Goal: Task Accomplishment & Management: Use online tool/utility

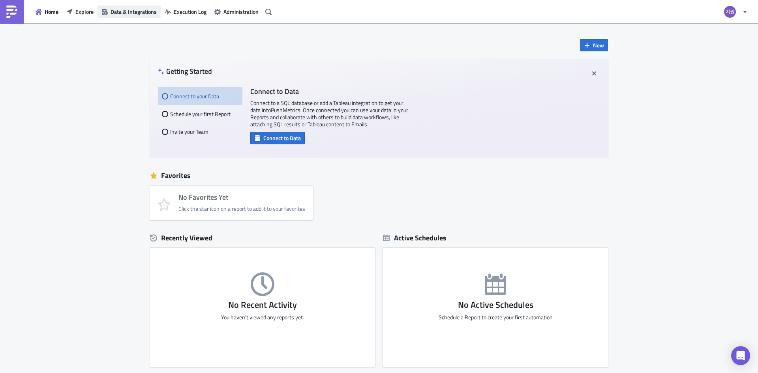
click at [135, 12] on span "Data & Integrations" at bounding box center [134, 12] width 46 height 8
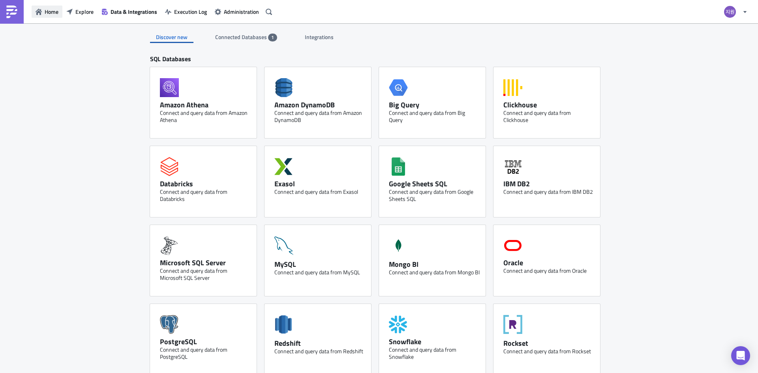
click at [50, 13] on span "Home" at bounding box center [52, 12] width 14 height 8
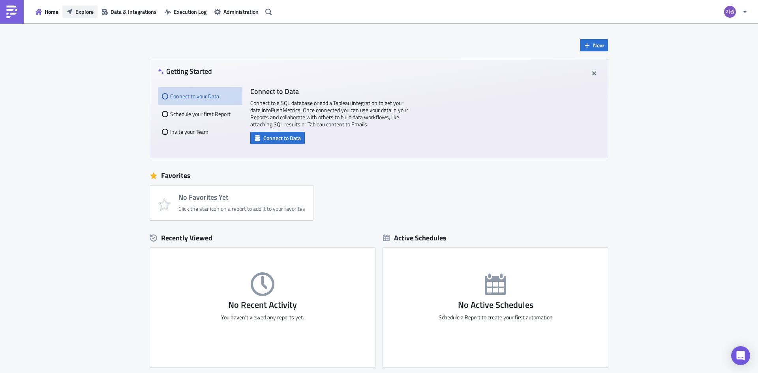
click at [83, 15] on span "Explore" at bounding box center [84, 12] width 18 height 8
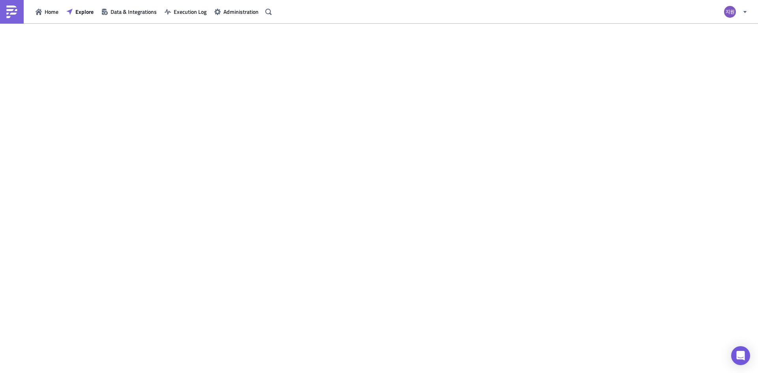
click at [11, 11] on img at bounding box center [12, 12] width 13 height 13
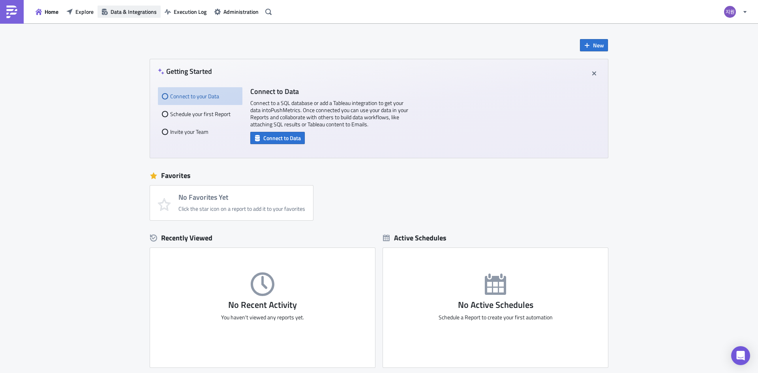
click at [137, 13] on span "Data & Integrations" at bounding box center [134, 12] width 46 height 8
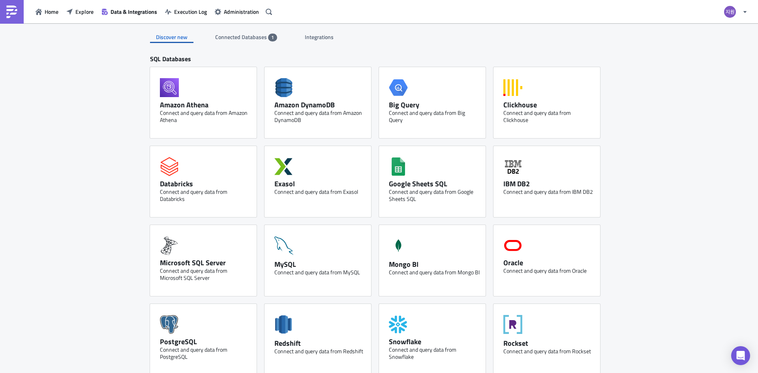
click at [241, 42] on div "Connected Databases 1" at bounding box center [246, 37] width 62 height 12
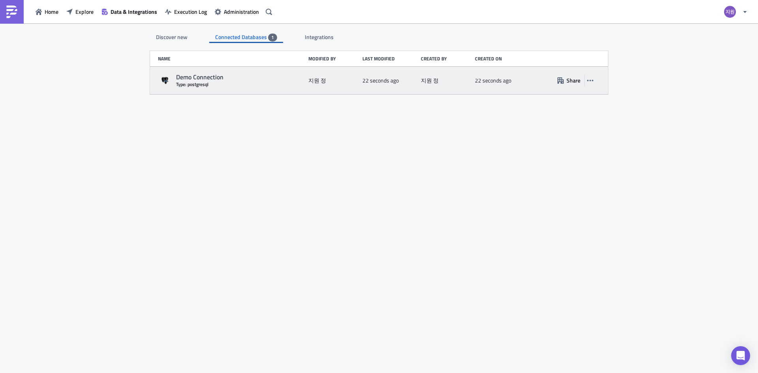
click at [251, 78] on div "Demo Connection" at bounding box center [240, 77] width 128 height 8
click at [470, 81] on div "지원 정" at bounding box center [446, 80] width 50 height 14
click at [589, 79] on icon "button" at bounding box center [590, 80] width 6 height 6
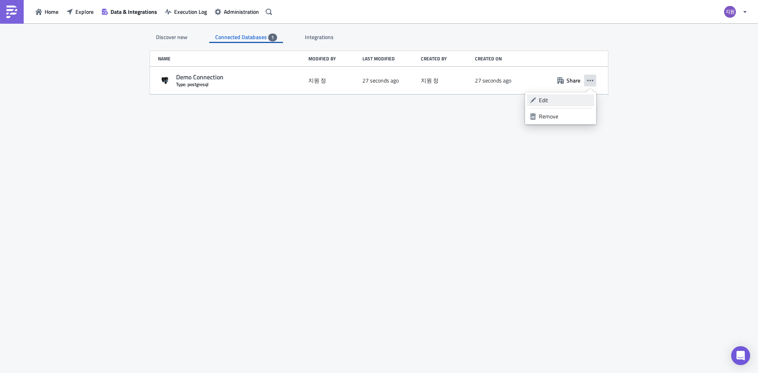
click at [543, 100] on div "Edit" at bounding box center [565, 100] width 53 height 8
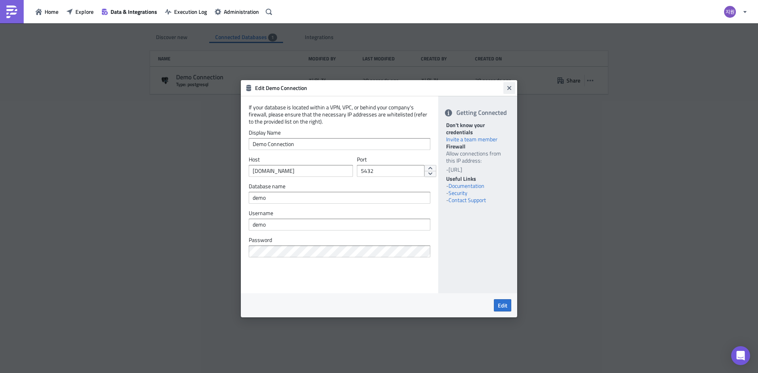
click at [510, 88] on icon "Close" at bounding box center [510, 88] width 4 height 4
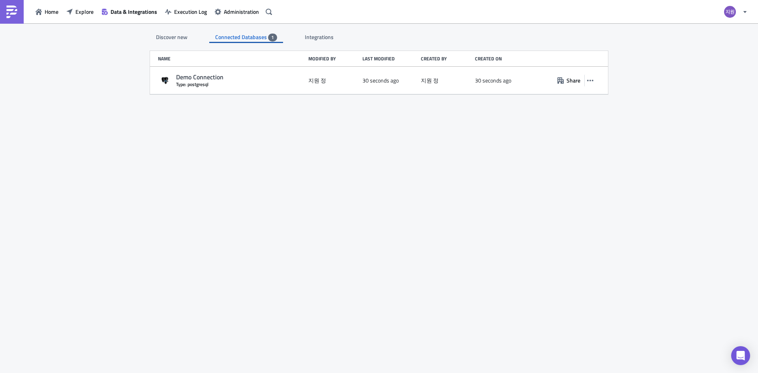
click at [152, 33] on div "Discover new" at bounding box center [171, 37] width 43 height 12
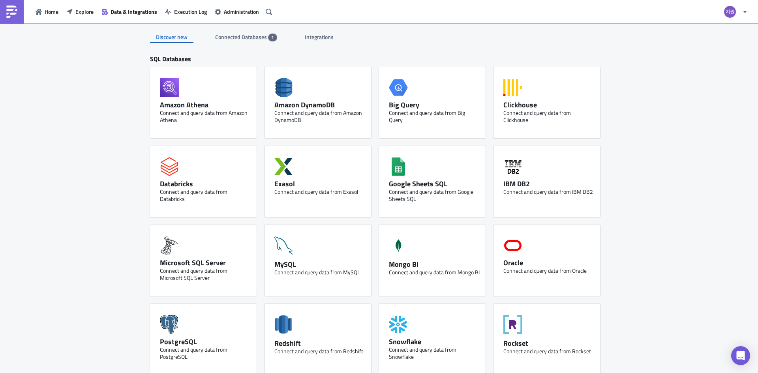
click at [175, 38] on div "Discover new" at bounding box center [171, 37] width 43 height 12
click at [46, 9] on span "Home" at bounding box center [52, 12] width 14 height 8
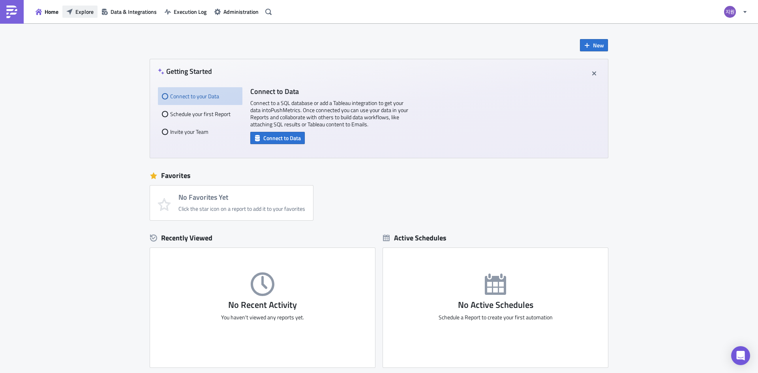
click at [76, 12] on button "Explore" at bounding box center [79, 12] width 35 height 12
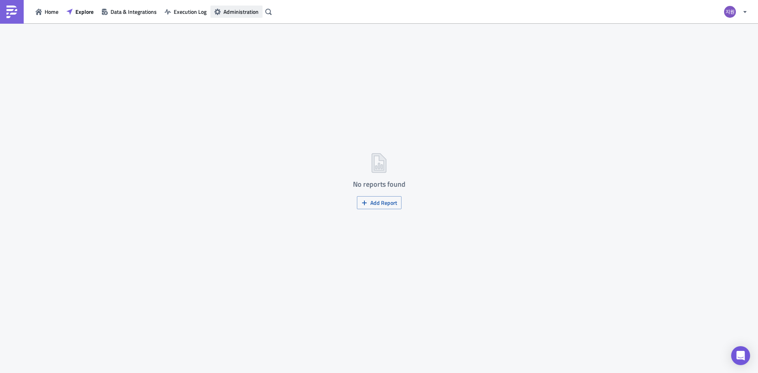
click at [237, 13] on span "Administration" at bounding box center [241, 12] width 35 height 8
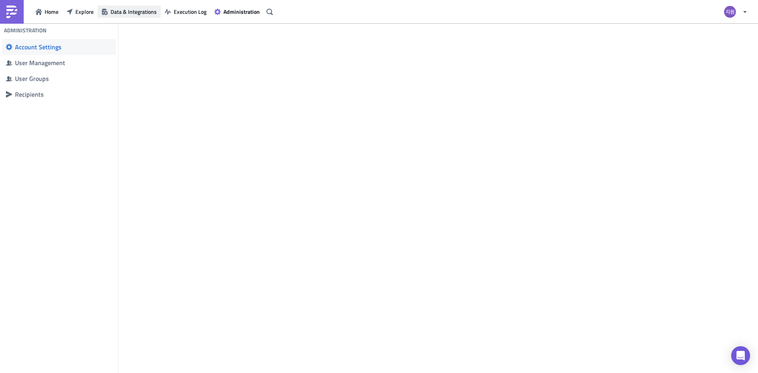
click at [130, 12] on span "Data & Integrations" at bounding box center [134, 12] width 46 height 8
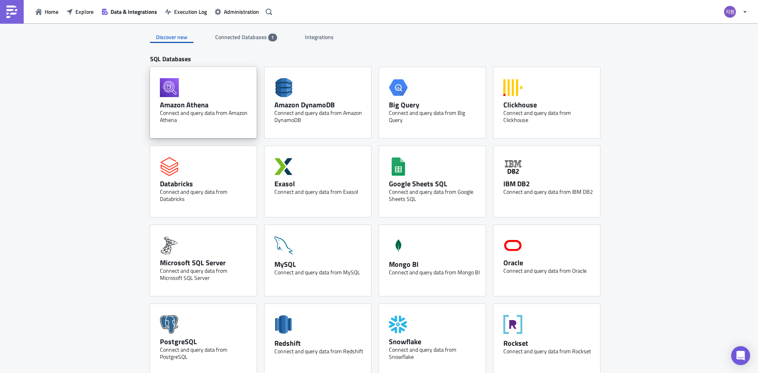
click at [178, 78] on div "Amazon Athena Connect and query data from Amazon Athena" at bounding box center [203, 102] width 107 height 71
click at [212, 98] on div "Amazon Athena Connect and query data from Amazon Athena" at bounding box center [203, 102] width 107 height 71
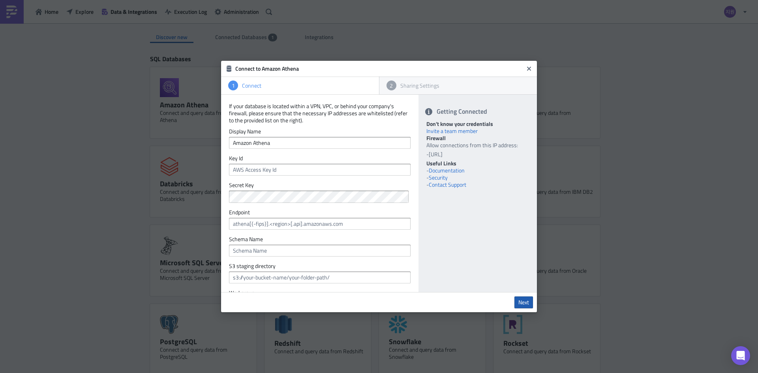
click at [531, 301] on link "Next" at bounding box center [524, 303] width 19 height 12
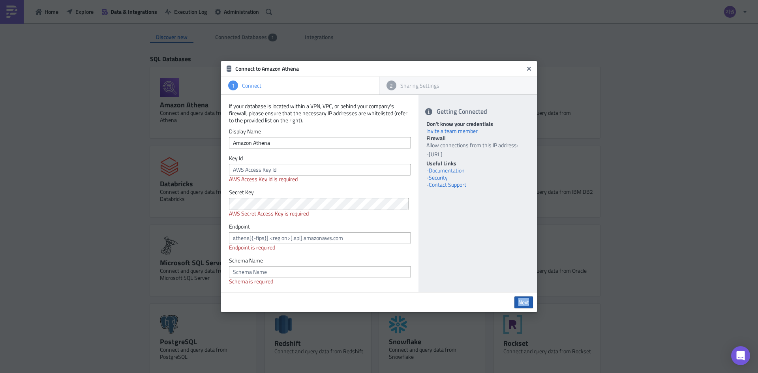
click at [531, 301] on link "Next" at bounding box center [524, 303] width 19 height 12
click at [526, 67] on icon "Close" at bounding box center [529, 69] width 6 height 6
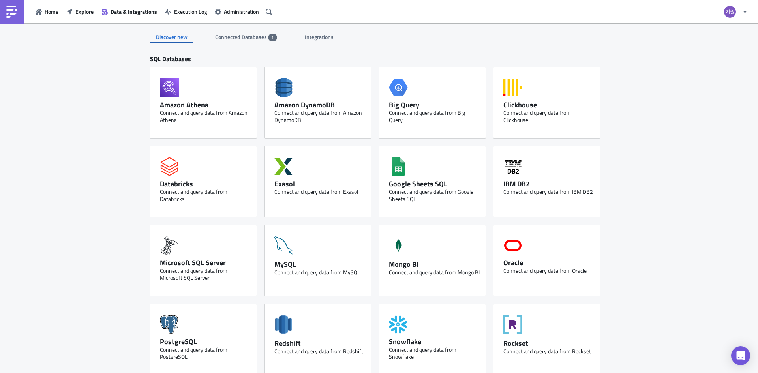
click at [240, 31] on div "Connected Databases 1" at bounding box center [246, 37] width 62 height 12
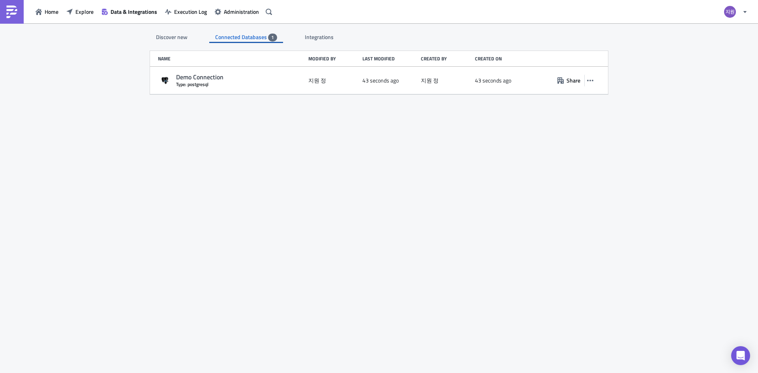
click at [316, 34] on span "Integrations" at bounding box center [320, 37] width 30 height 8
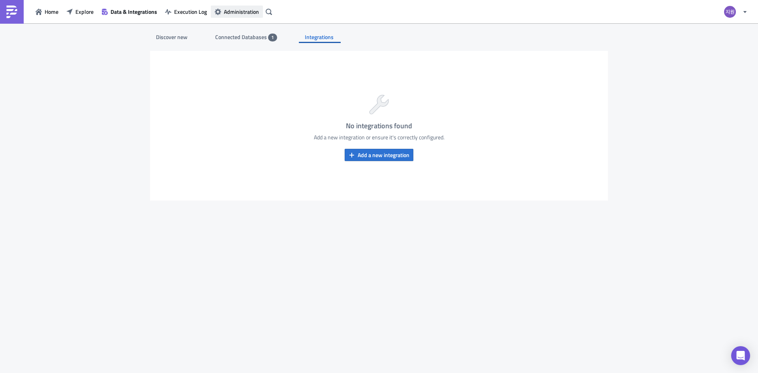
click at [222, 8] on button "Administration" at bounding box center [237, 12] width 52 height 12
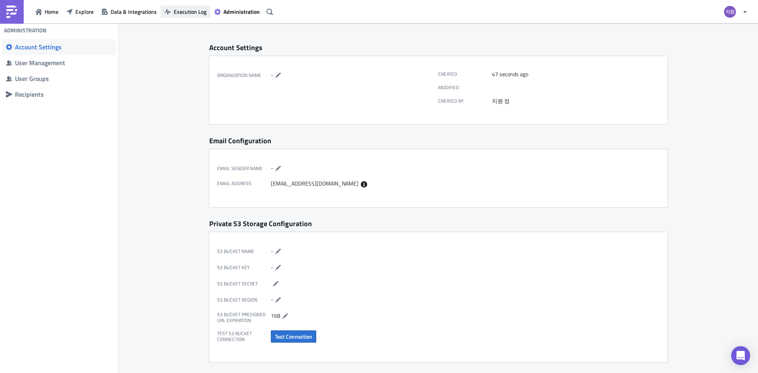
click at [184, 8] on span "Execution Log" at bounding box center [190, 12] width 33 height 8
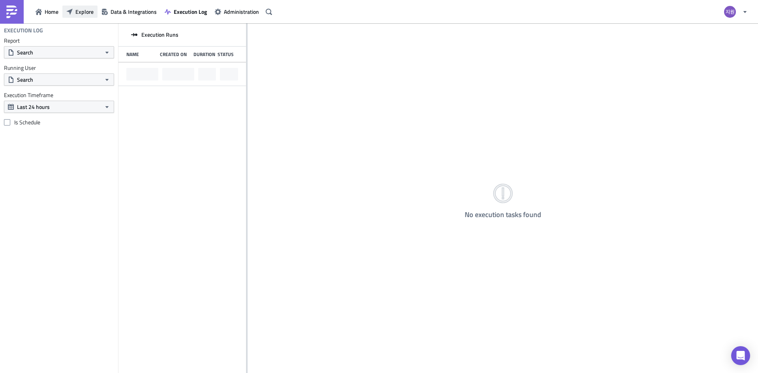
click at [76, 13] on span "Explore" at bounding box center [84, 12] width 18 height 8
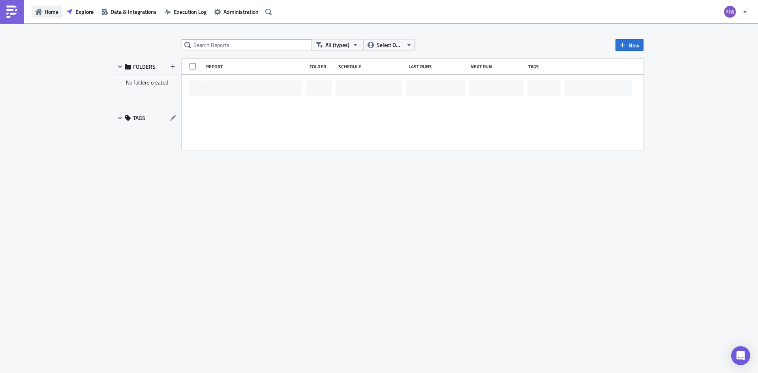
click at [48, 13] on span "Home" at bounding box center [52, 12] width 14 height 8
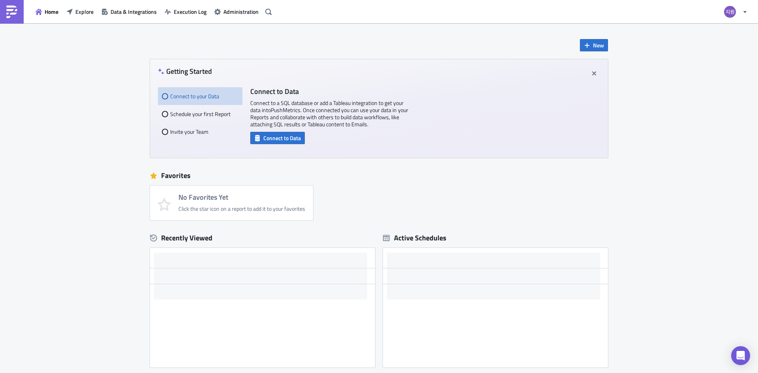
click at [21, 12] on link at bounding box center [12, 12] width 24 height 24
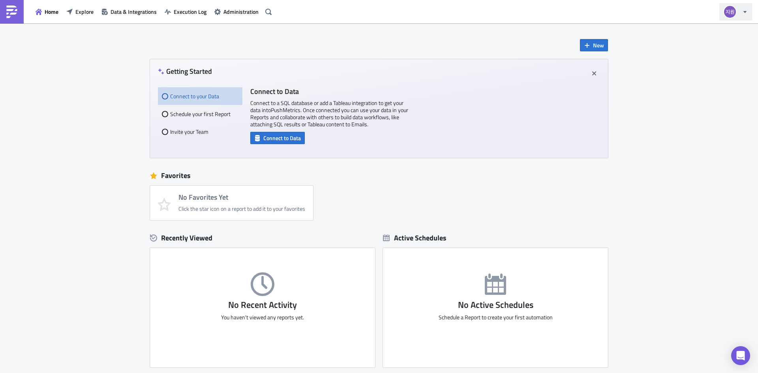
click at [724, 13] on img "button" at bounding box center [730, 11] width 13 height 13
click at [608, 36] on div "New Getting Started Connect to your Data Schedule your first Report Invite your…" at bounding box center [379, 195] width 474 height 344
click at [51, 10] on span "Home" at bounding box center [52, 12] width 14 height 8
click at [34, 12] on button "Home" at bounding box center [47, 12] width 31 height 12
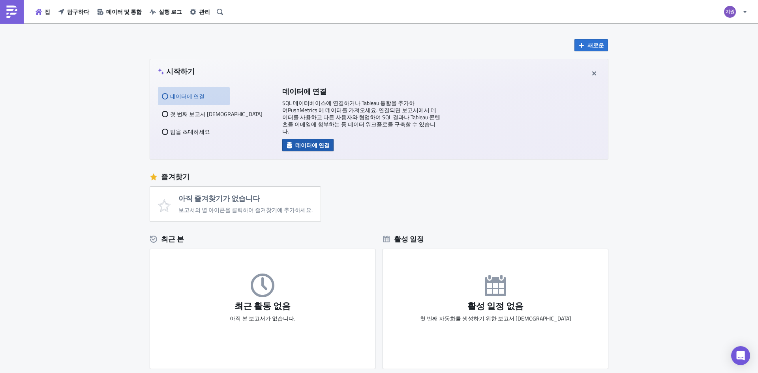
click at [295, 147] on font "데이터에 연결" at bounding box center [312, 145] width 34 height 8
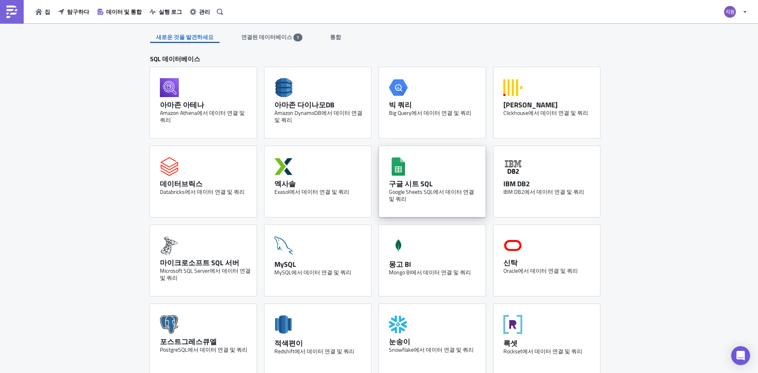
click at [408, 160] on div "Sheets-icon Created with Sketch. 구글 시트 SQL Google Sheets SQL에서 데이터 연결 및 쿼리" at bounding box center [432, 181] width 107 height 71
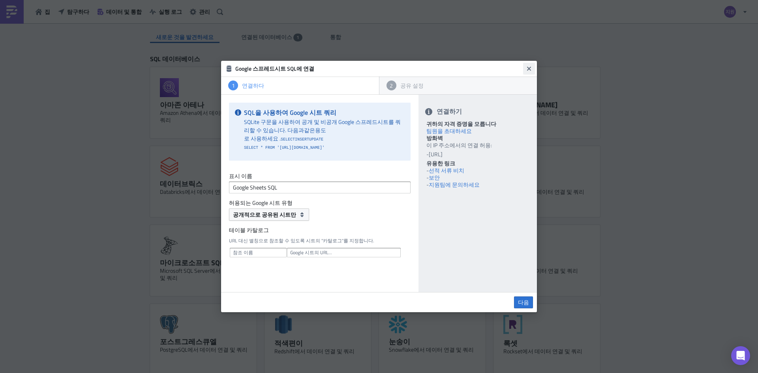
click at [530, 69] on icon "닫다" at bounding box center [529, 69] width 4 height 4
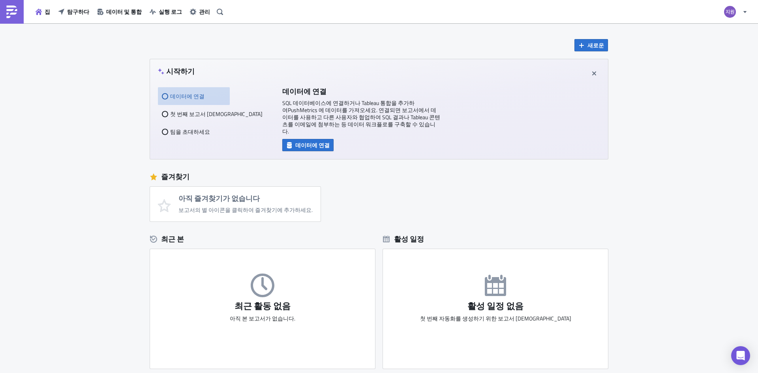
click at [15, 11] on img at bounding box center [12, 12] width 13 height 13
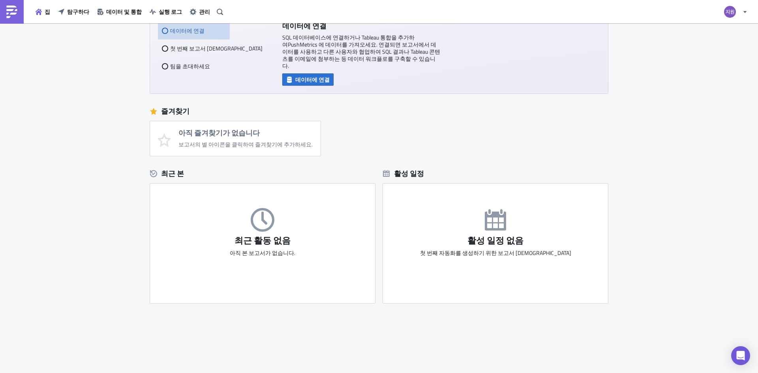
scroll to position [73, 0]
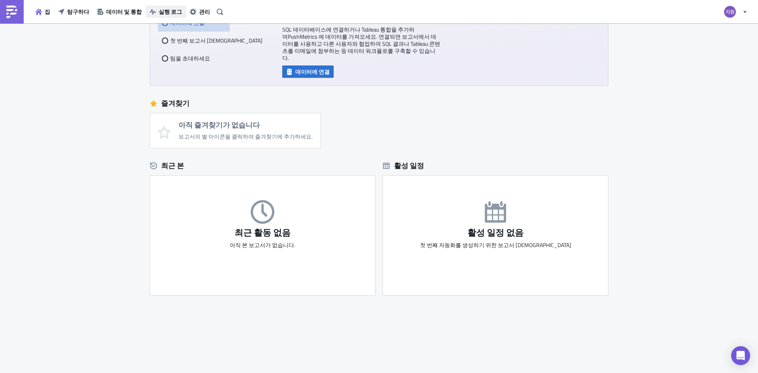
click at [179, 13] on font "실행 로그" at bounding box center [170, 12] width 23 height 8
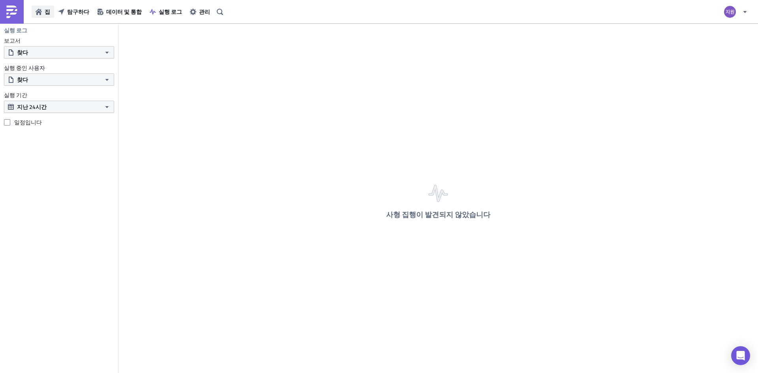
click at [48, 14] on font "집" at bounding box center [48, 12] width 6 height 8
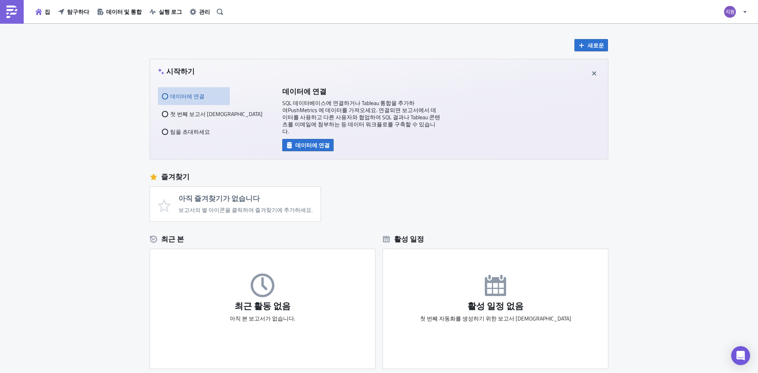
click at [460, 247] on div "활성 일정 활성 일정 없음 첫 번째 자동화를 생성하기 위한 보고서 예약" at bounding box center [495, 299] width 225 height 139
click at [588, 47] on font "새로운" at bounding box center [596, 45] width 17 height 8
click at [596, 65] on font "보고서" at bounding box center [594, 65] width 17 height 8
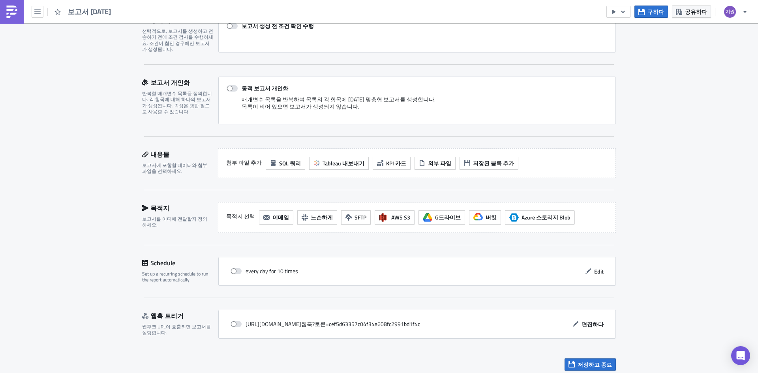
scroll to position [135, 0]
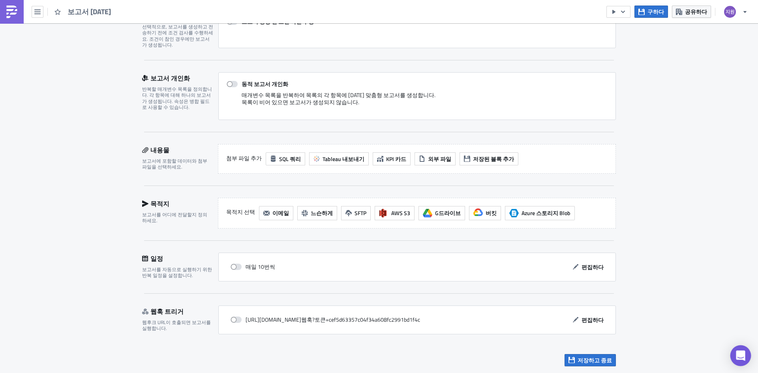
click at [745, 354] on div "인터콤 메신저 열기" at bounding box center [741, 356] width 21 height 21
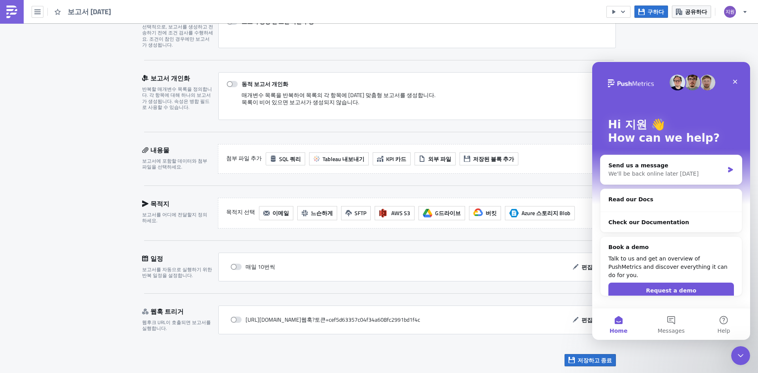
scroll to position [0, 0]
click at [746, 353] on div "인터콤 메신저 닫기" at bounding box center [741, 355] width 19 height 19
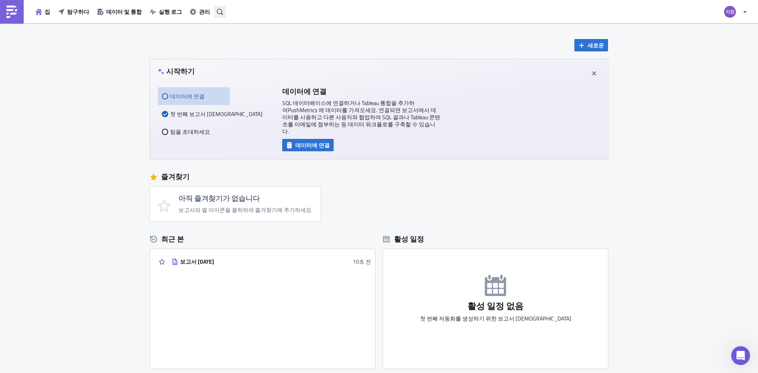
click at [221, 10] on icon "button" at bounding box center [220, 12] width 6 height 6
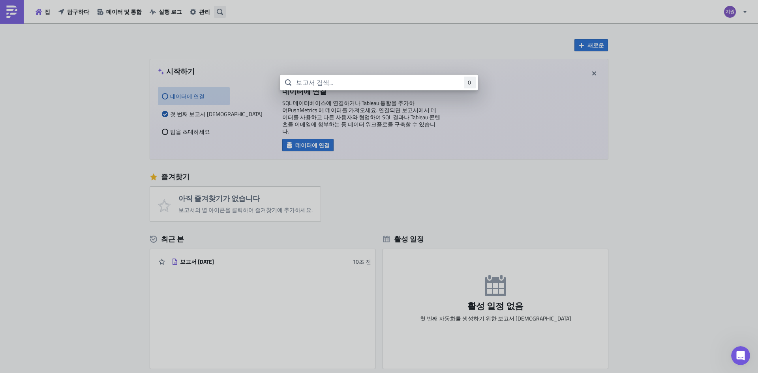
click at [221, 10] on body "집 탐구하다 데이터 및 통합 실행 로그 관리 새로운 시작하기 데이터에 연결 첫 번째 보고서 예약 팀을 초대하세요 데이터에 연결 SQL 데이터베…" at bounding box center [379, 187] width 758 height 374
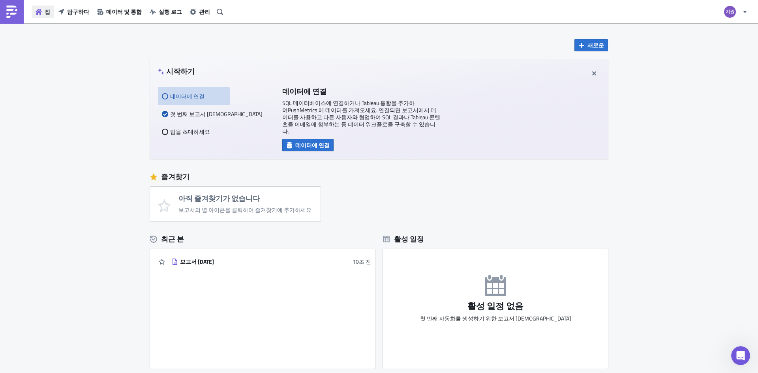
click at [33, 14] on button "집" at bounding box center [43, 12] width 23 height 12
click at [15, 12] on img at bounding box center [12, 12] width 13 height 13
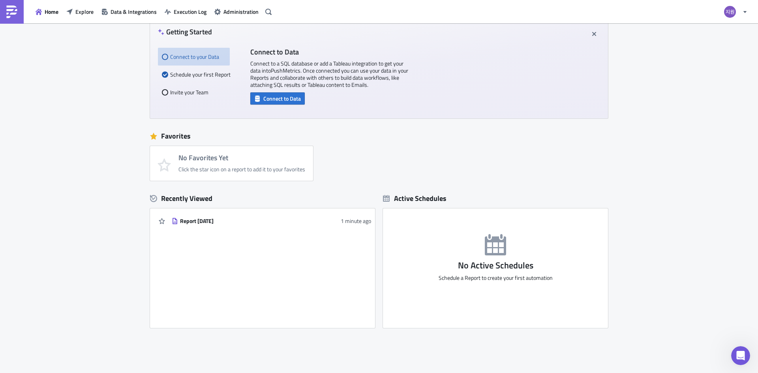
click at [699, 105] on div "New Getting Started Connect to your Data Schedule your first Report Invite your…" at bounding box center [379, 195] width 758 height 423
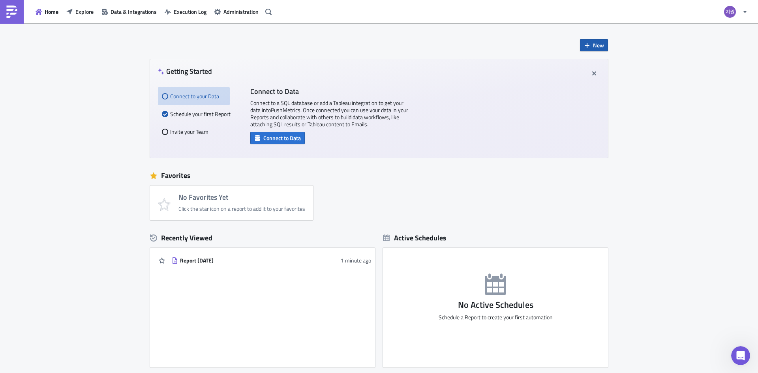
click at [594, 44] on span "New" at bounding box center [598, 45] width 11 height 8
click at [600, 68] on div "Report" at bounding box center [617, 65] width 53 height 8
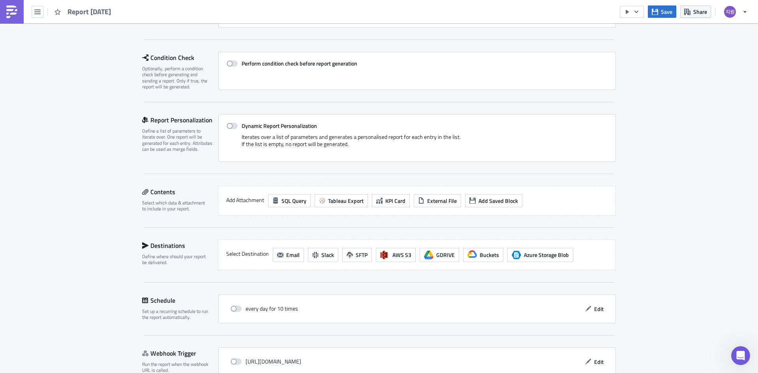
scroll to position [135, 0]
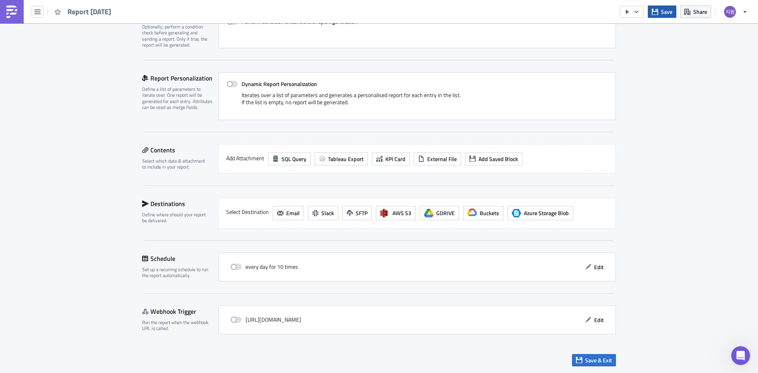
click at [657, 12] on icon "button" at bounding box center [655, 12] width 6 height 6
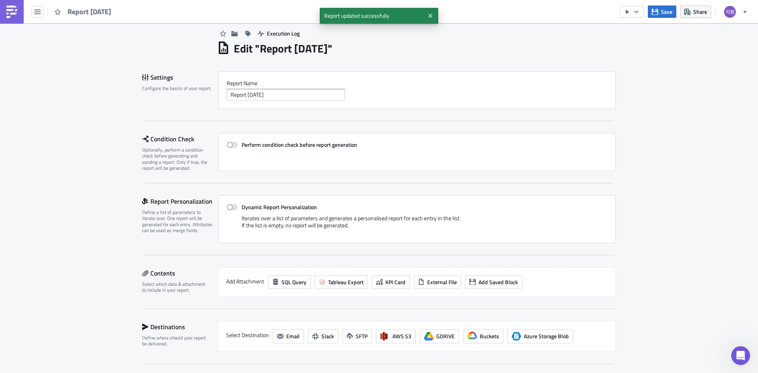
scroll to position [0, 0]
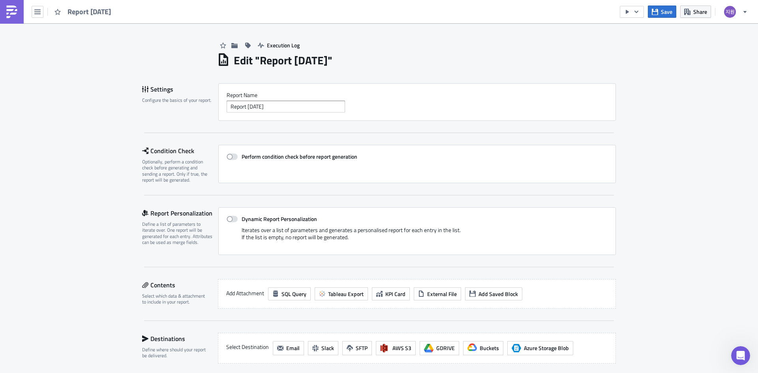
click at [92, 11] on span "Report 2025-10-02" at bounding box center [90, 11] width 44 height 9
click at [728, 12] on img "button" at bounding box center [730, 11] width 13 height 13
click at [23, 9] on link at bounding box center [12, 12] width 24 height 24
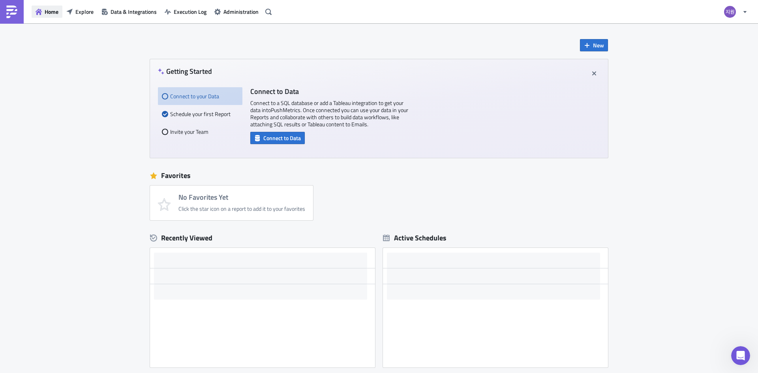
click at [35, 13] on button "Home" at bounding box center [47, 12] width 31 height 12
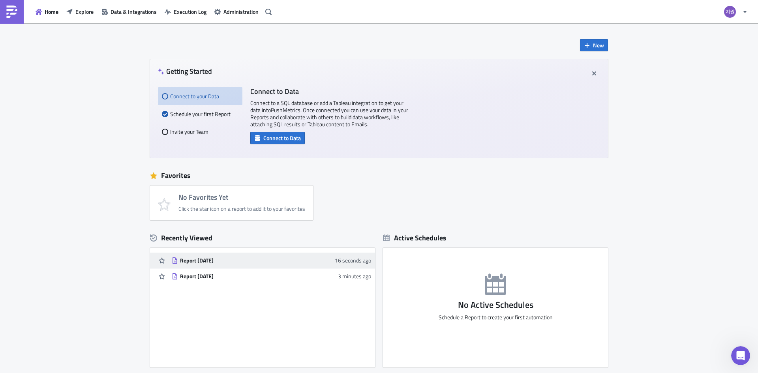
click at [215, 263] on div "Report 2025-10-02" at bounding box center [249, 260] width 138 height 7
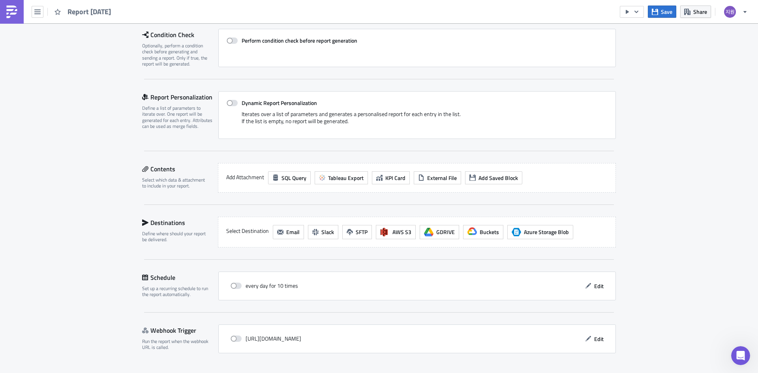
scroll to position [135, 0]
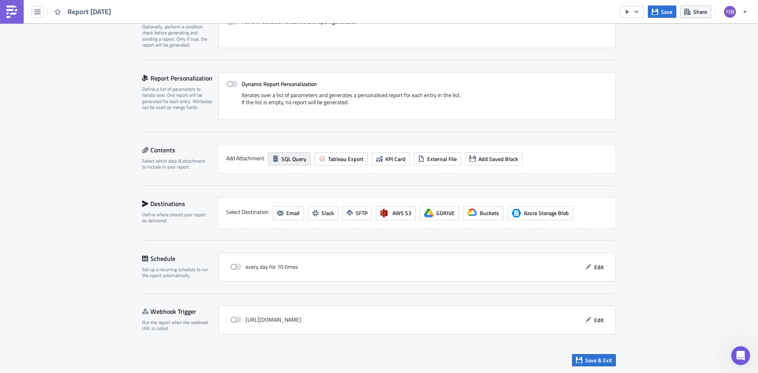
click at [288, 160] on span "SQL Query" at bounding box center [294, 159] width 25 height 8
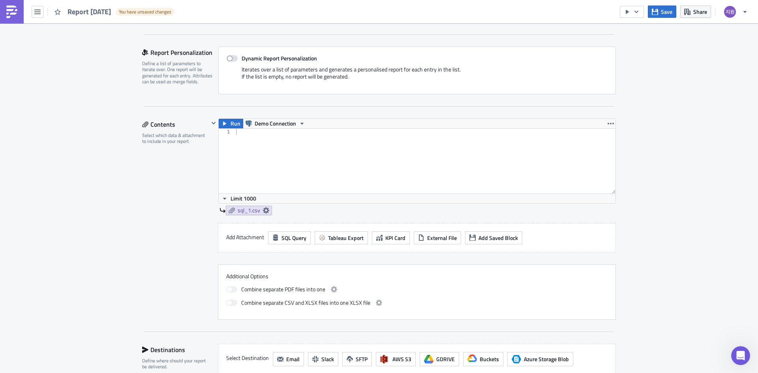
scroll to position [149, 0]
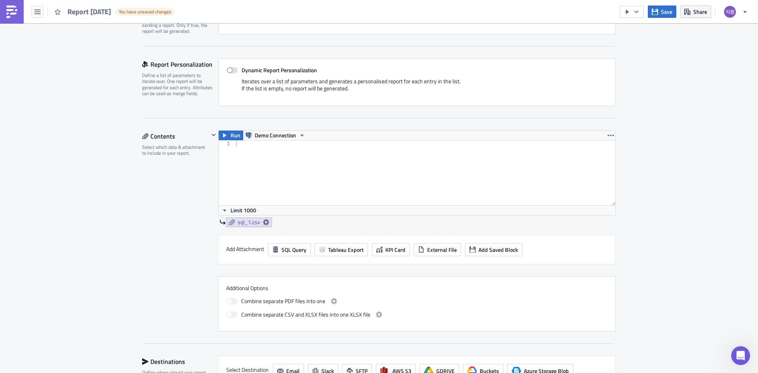
click at [321, 166] on div at bounding box center [425, 179] width 381 height 77
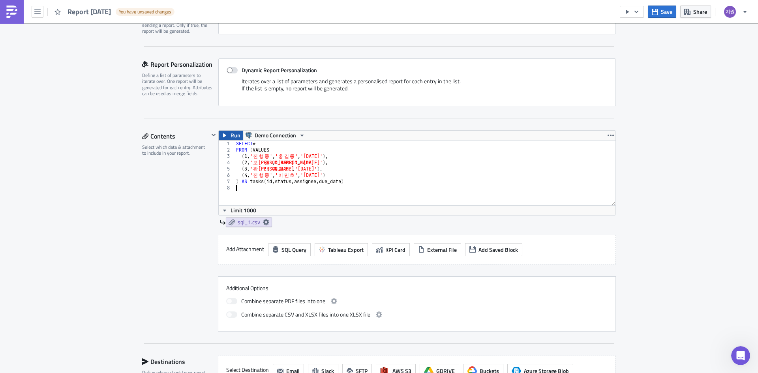
click at [224, 135] on icon "button" at bounding box center [225, 135] width 6 height 6
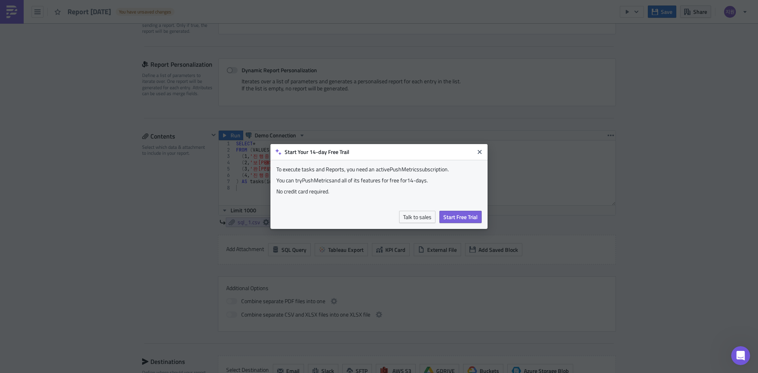
click at [442, 218] on button "Start Free Trial" at bounding box center [461, 217] width 42 height 12
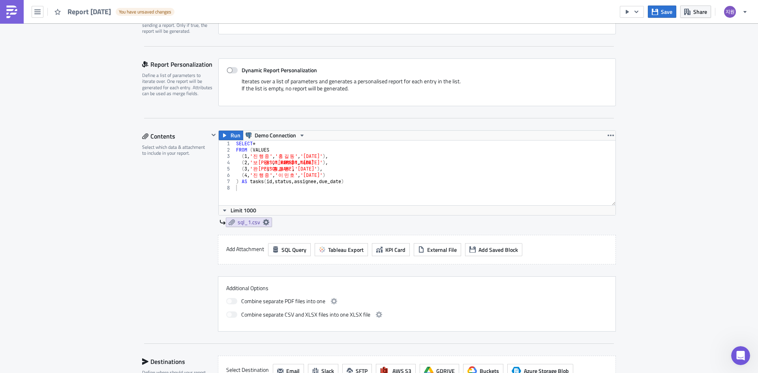
type textarea ") AS tasks(id, status, assignee, due_date)"
click at [333, 181] on div "SELECT * FROM ( VALUES ( 1 , ' 진 행 중 ' , ' 홍 길 동 ' , '2025-10-01' ) , ( 2 , ' 보…" at bounding box center [425, 179] width 381 height 77
click at [311, 190] on div "SELECT * FROM ( VALUES ( 1 , ' 진 행 중 ' , ' 홍 길 동 ' , '2025-10-01' ) , ( 2 , ' 보…" at bounding box center [425, 179] width 381 height 77
click at [255, 221] on span "sql_1.csv" at bounding box center [249, 222] width 23 height 7
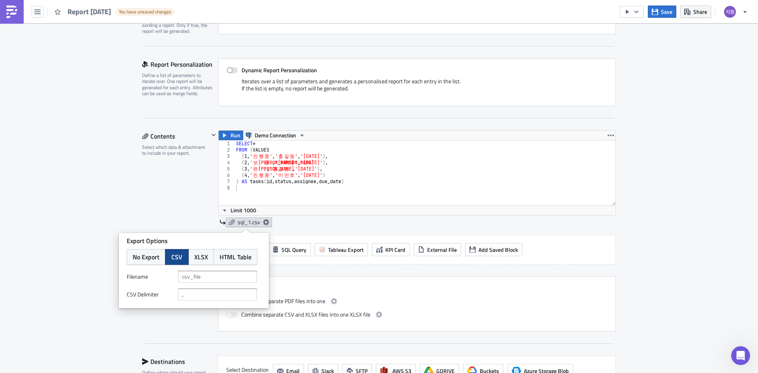
click at [255, 221] on span "sql_1.csv" at bounding box center [249, 222] width 23 height 7
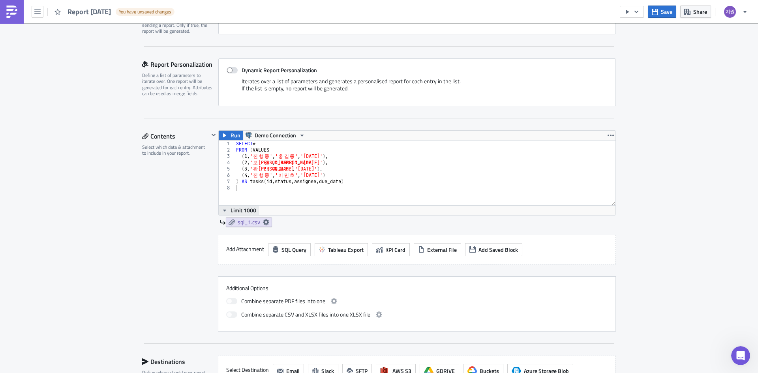
click at [231, 210] on span "Limit 1000" at bounding box center [244, 210] width 26 height 8
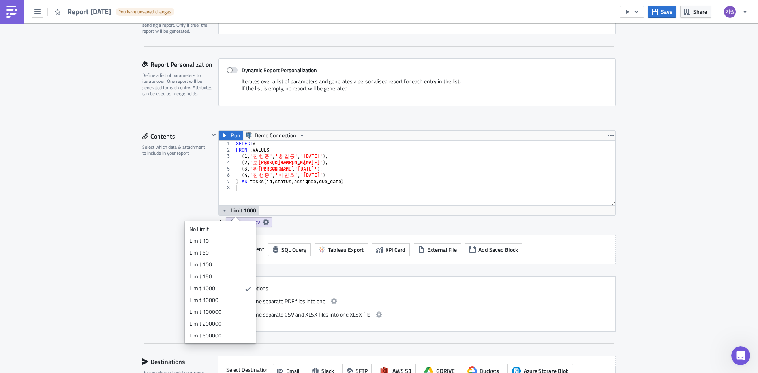
click at [231, 210] on span "Limit 1000" at bounding box center [244, 210] width 26 height 8
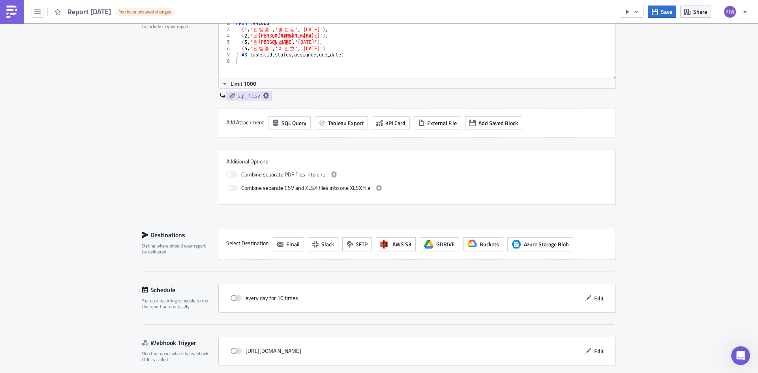
scroll to position [307, 0]
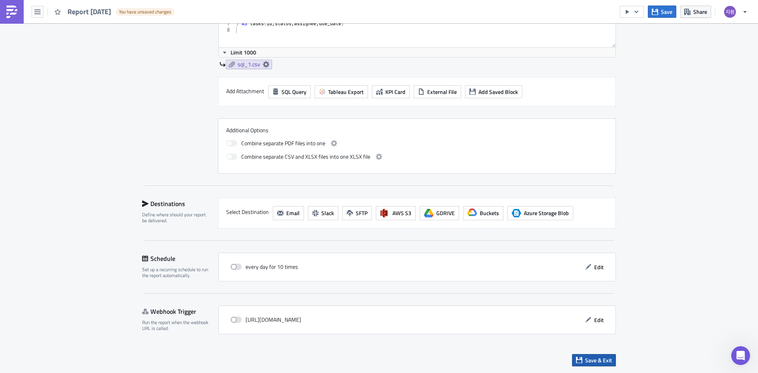
click at [592, 358] on span "Save & Exit" at bounding box center [598, 360] width 27 height 8
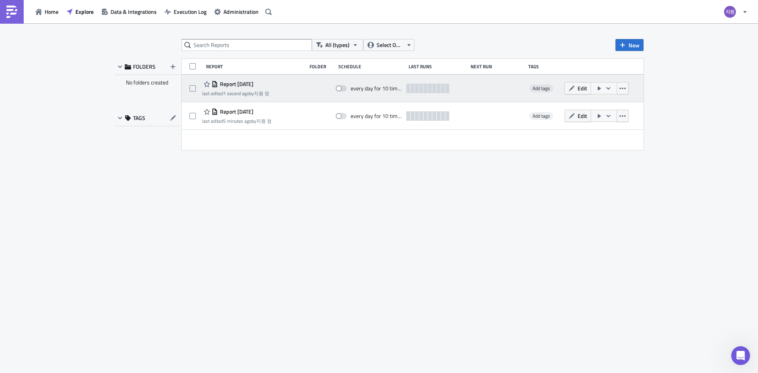
click at [604, 90] on button "button" at bounding box center [604, 88] width 26 height 12
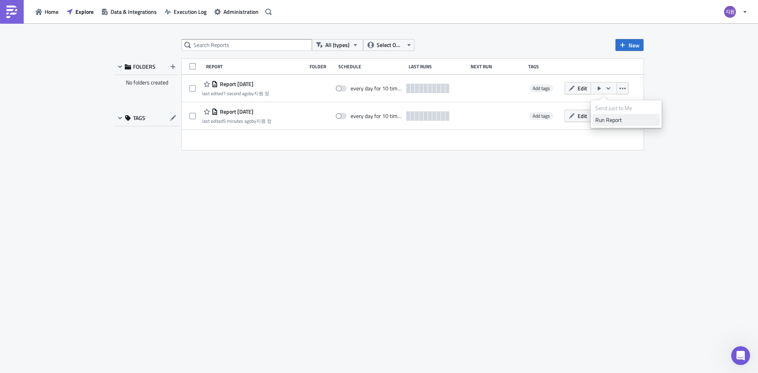
click at [609, 121] on div "Run Report" at bounding box center [627, 120] width 62 height 8
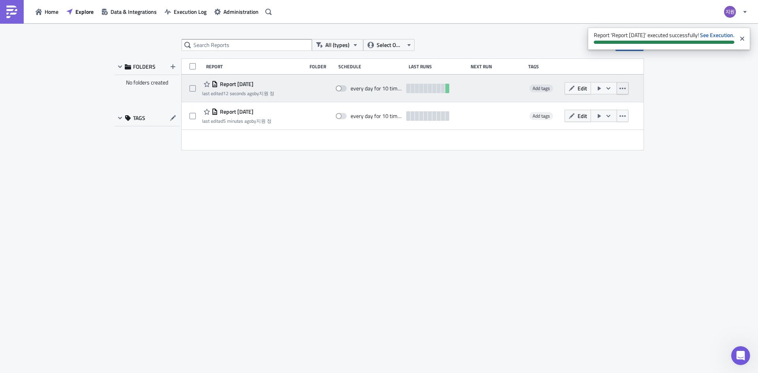
click at [622, 90] on icon "button" at bounding box center [623, 88] width 6 height 6
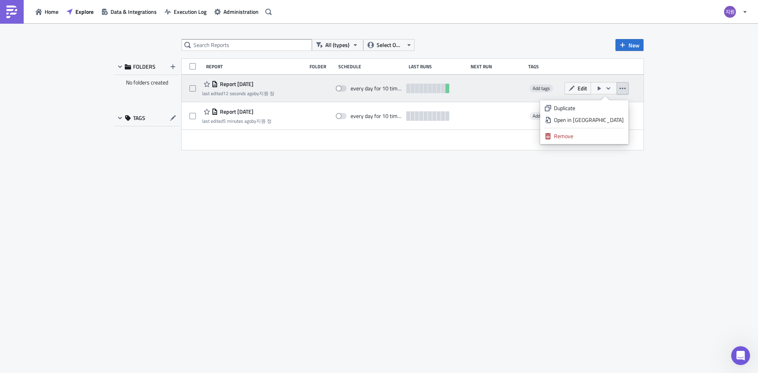
click at [230, 85] on span "Report 2025-10-02" at bounding box center [236, 84] width 36 height 7
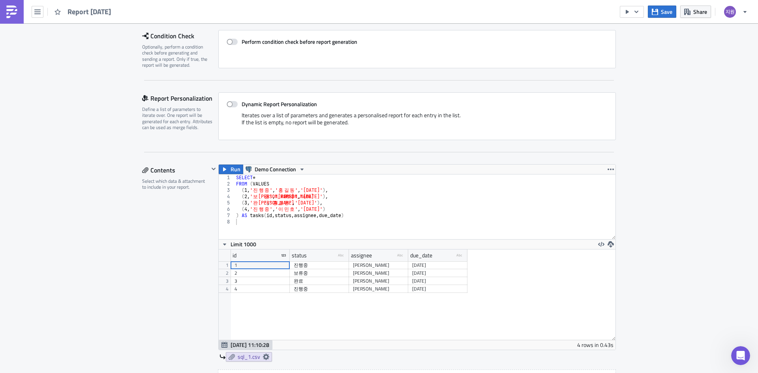
scroll to position [198, 0]
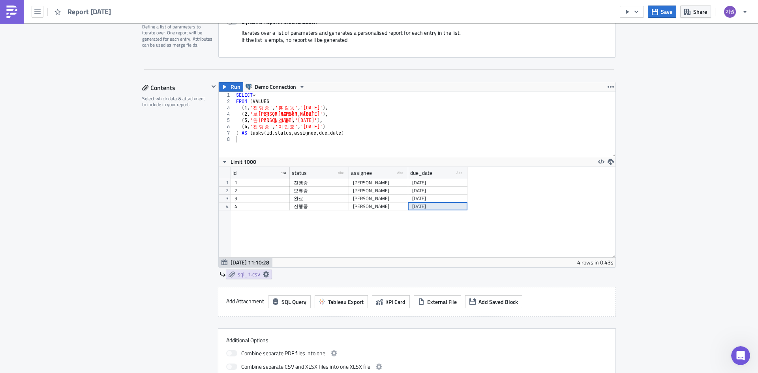
drag, startPoint x: 433, startPoint y: 209, endPoint x: 365, endPoint y: 223, distance: 68.6
click at [365, 228] on div "id status type-text Created with Sketch. assignee type-text Created with Sketch…" at bounding box center [417, 212] width 397 height 90
click at [608, 161] on icon "button" at bounding box center [611, 162] width 6 height 6
click at [599, 161] on icon "button" at bounding box center [601, 162] width 6 height 5
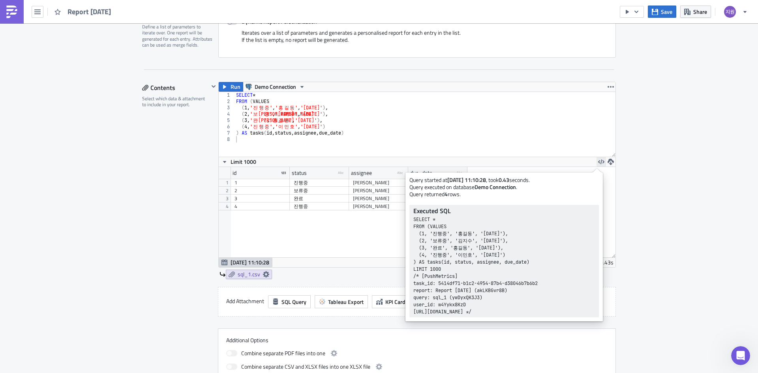
click at [599, 161] on icon "button" at bounding box center [601, 162] width 6 height 5
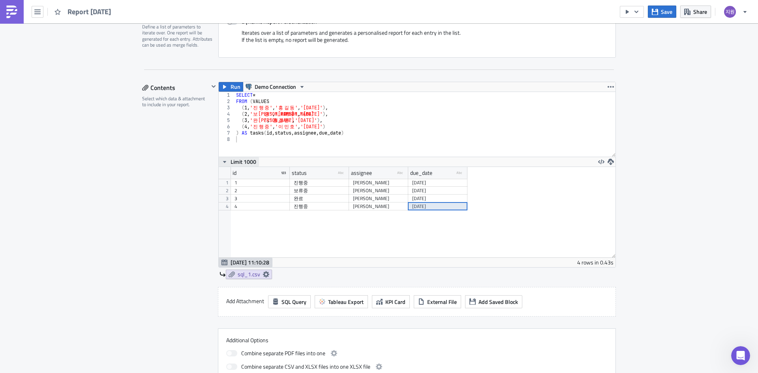
click at [245, 160] on span "Limit 1000" at bounding box center [244, 162] width 26 height 8
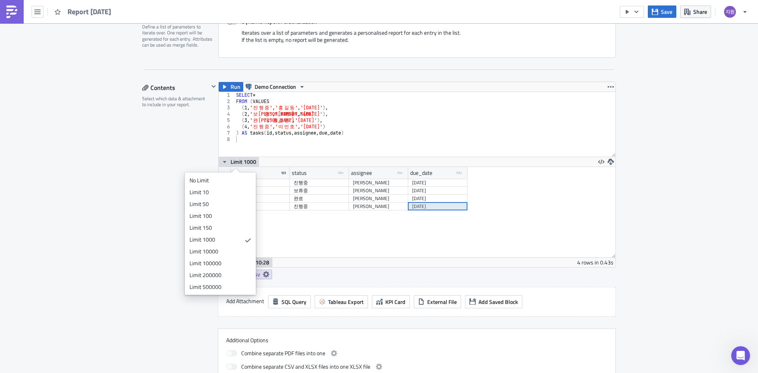
click at [245, 160] on span "Limit 1000" at bounding box center [244, 162] width 26 height 8
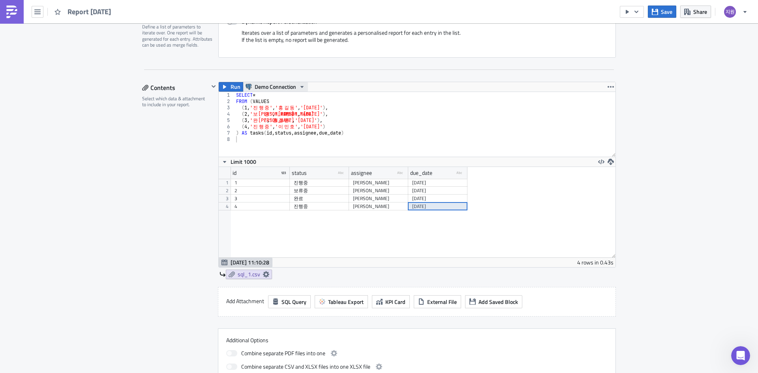
click at [285, 84] on span "Demo Connection" at bounding box center [275, 86] width 41 height 9
click at [608, 89] on icon "button" at bounding box center [611, 87] width 6 height 6
click at [649, 85] on div "Execution Log Edit " Report 2025-10-02 " Settings Configure the basics of your …" at bounding box center [379, 205] width 758 height 759
click at [610, 88] on icon "button" at bounding box center [611, 87] width 6 height 6
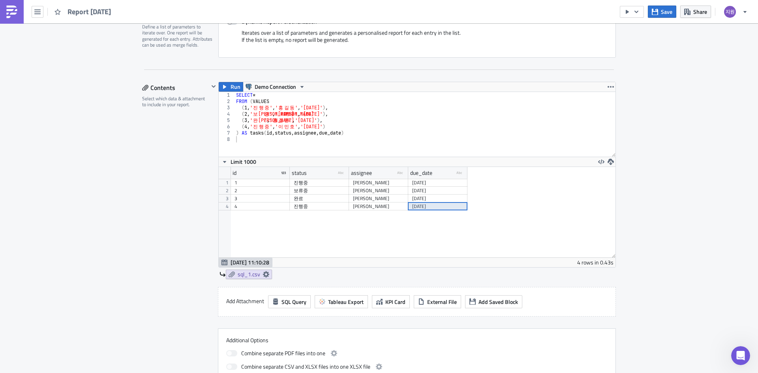
click at [635, 122] on div "Execution Log Edit " Report 2025-10-02 " Settings Configure the basics of your …" at bounding box center [379, 205] width 758 height 759
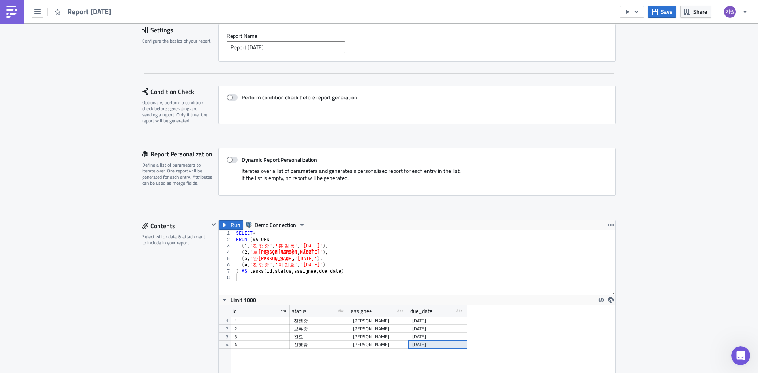
scroll to position [52, 0]
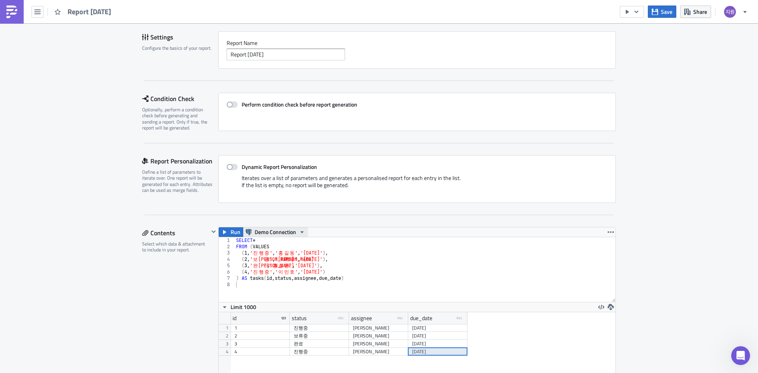
click at [288, 231] on span "Demo Connection" at bounding box center [275, 232] width 41 height 9
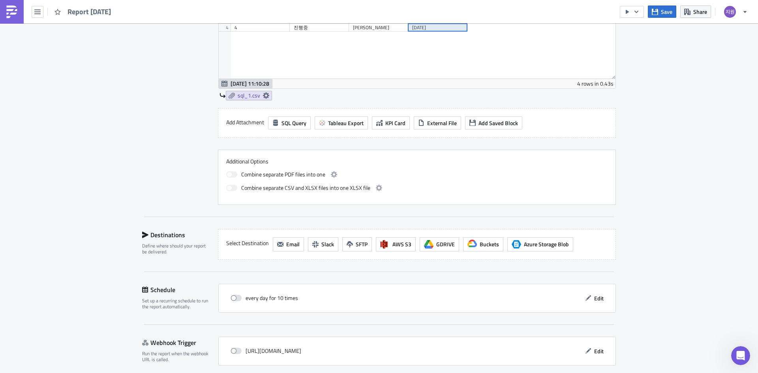
scroll to position [408, 0]
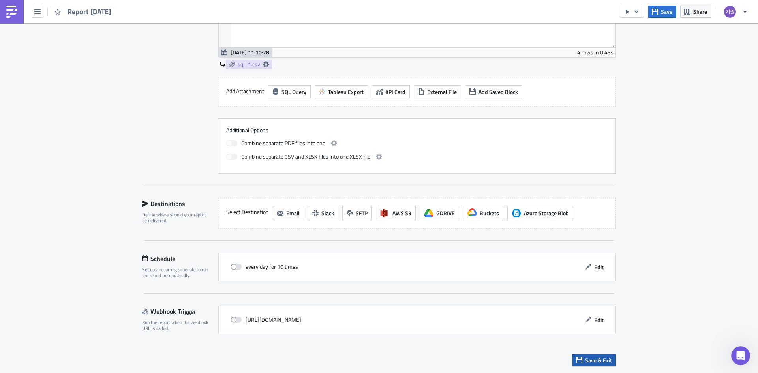
click at [612, 355] on button "Save & Exit" at bounding box center [594, 360] width 44 height 12
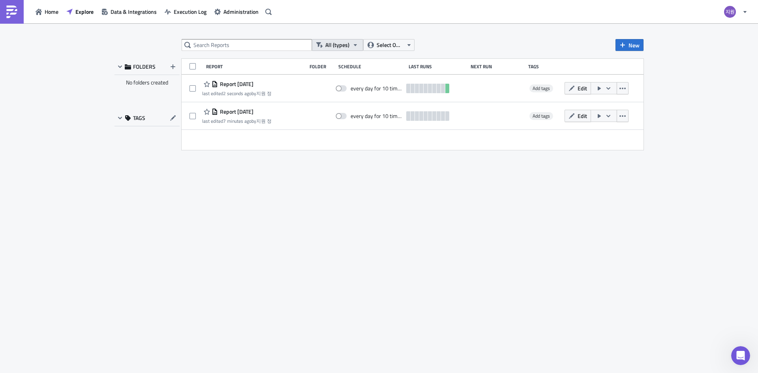
click at [345, 43] on span "All (types)" at bounding box center [338, 45] width 24 height 9
click at [346, 69] on div "Report" at bounding box center [356, 71] width 61 height 8
click at [345, 47] on icon "button" at bounding box center [347, 45] width 6 height 6
click at [345, 59] on div "All (types)" at bounding box center [356, 59] width 61 height 8
click at [402, 45] on span "Select Owner" at bounding box center [390, 45] width 26 height 9
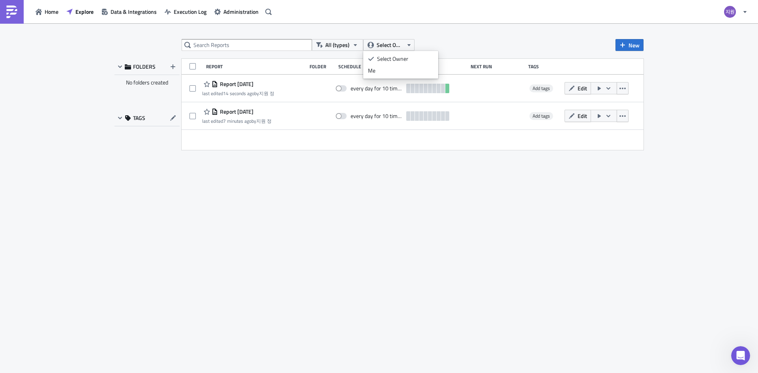
click at [456, 42] on div "All (types) Select Owner New" at bounding box center [413, 45] width 462 height 12
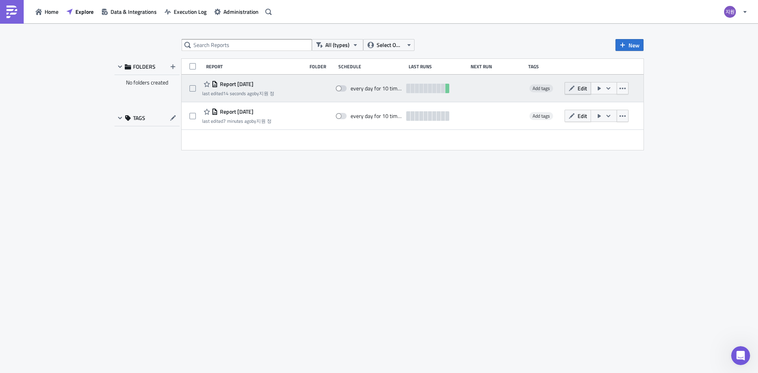
click at [583, 88] on span "Edit" at bounding box center [582, 88] width 9 height 8
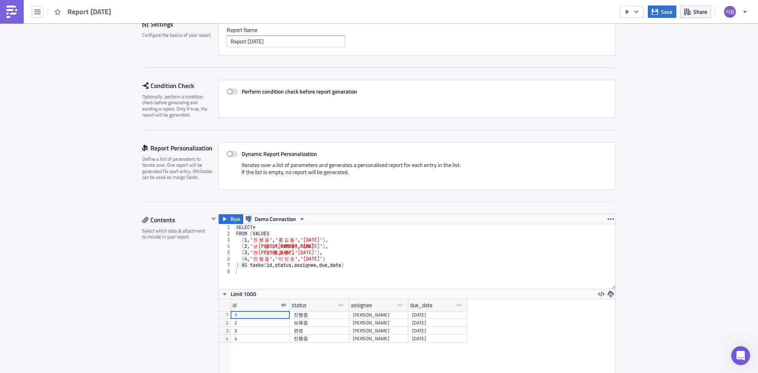
scroll to position [79, 0]
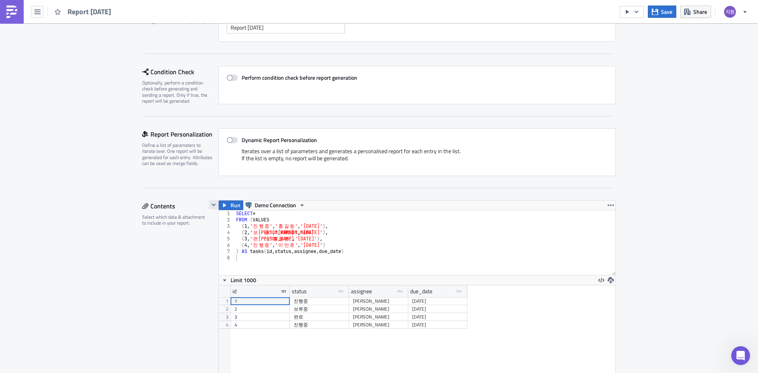
click at [211, 205] on icon "button" at bounding box center [214, 205] width 6 height 6
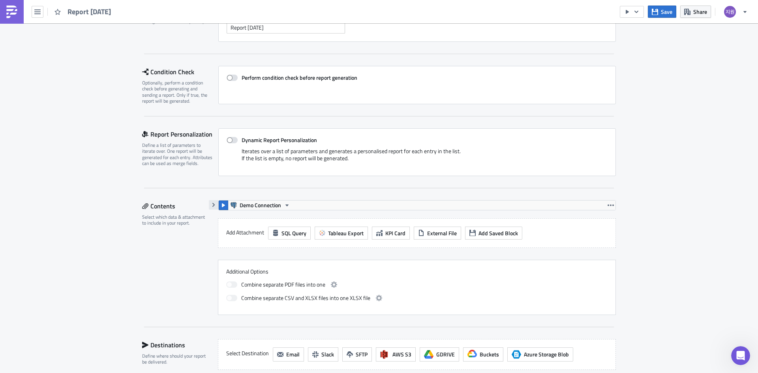
click at [211, 205] on icon "button" at bounding box center [214, 205] width 6 height 6
